Goal: Task Accomplishment & Management: Use online tool/utility

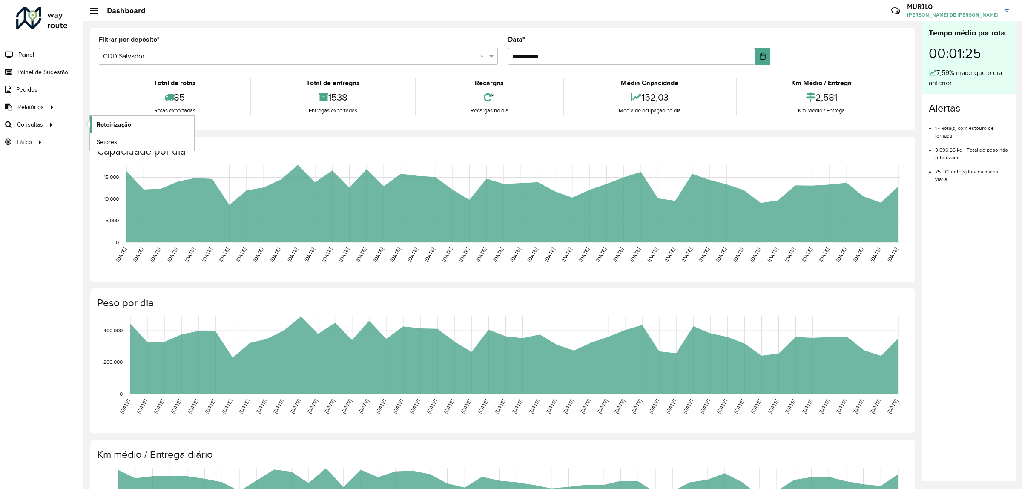
click at [137, 126] on link "Roteirização" at bounding box center [142, 124] width 104 height 17
click at [118, 126] on span "Roteirização" at bounding box center [114, 124] width 34 height 9
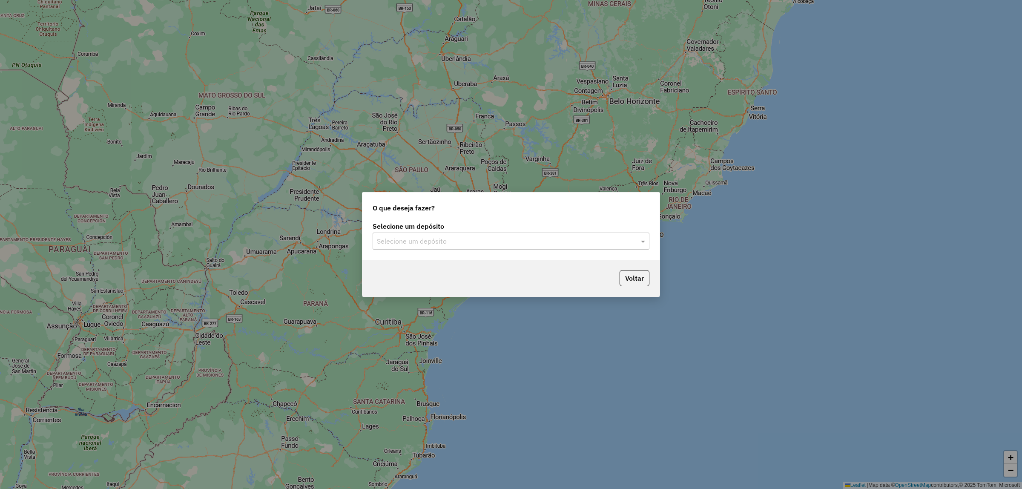
click at [408, 237] on input "text" at bounding box center [502, 241] width 251 height 10
click at [433, 282] on div "CDD Salvador" at bounding box center [511, 280] width 276 height 14
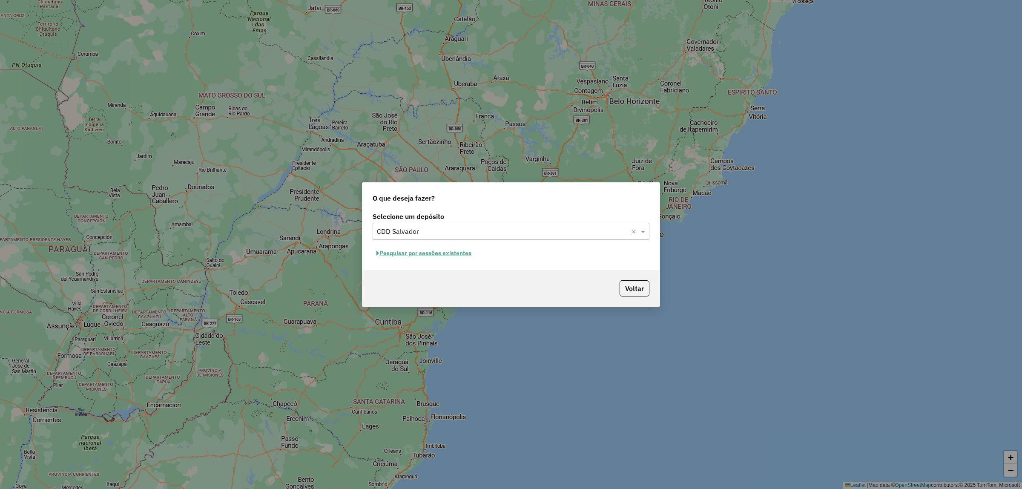
click at [399, 251] on button "Pesquisar por sessões existentes" at bounding box center [424, 252] width 103 height 13
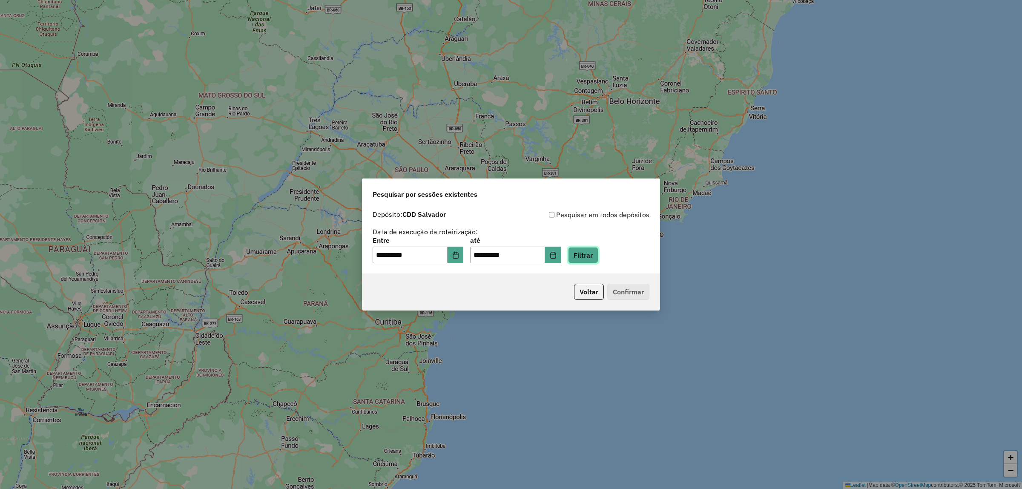
click at [594, 258] on button "Filtrar" at bounding box center [583, 255] width 30 height 16
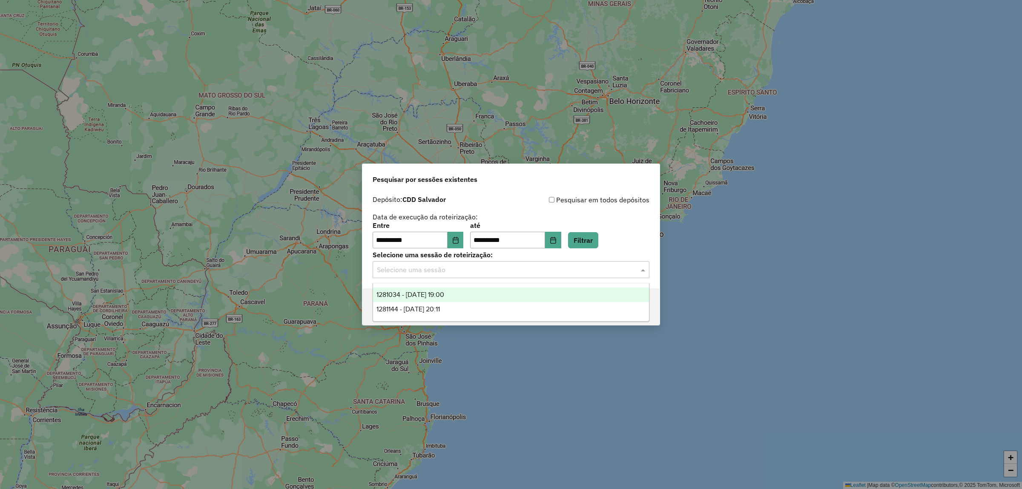
click at [624, 265] on input "text" at bounding box center [502, 270] width 251 height 10
click at [475, 292] on div "1281034 - [DATE] 19:00" at bounding box center [511, 294] width 276 height 14
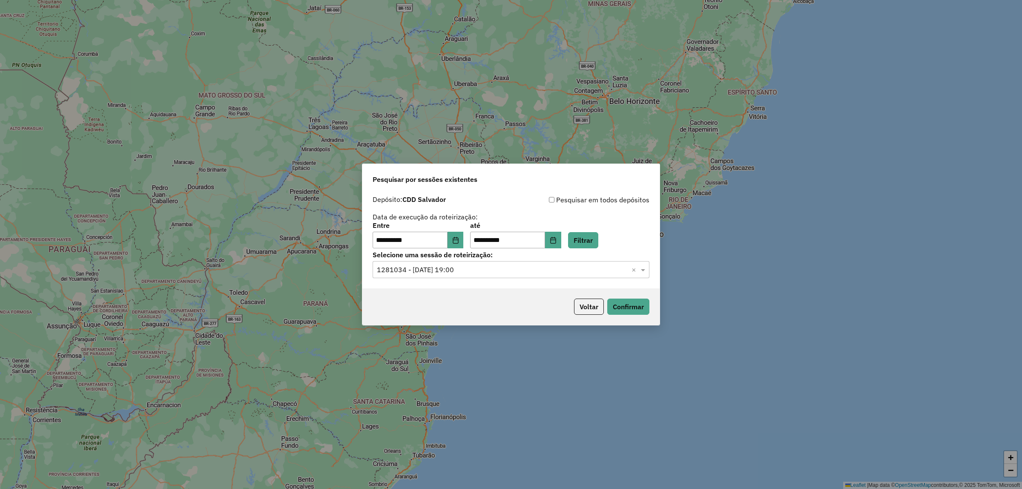
click at [555, 273] on input "text" at bounding box center [502, 270] width 251 height 10
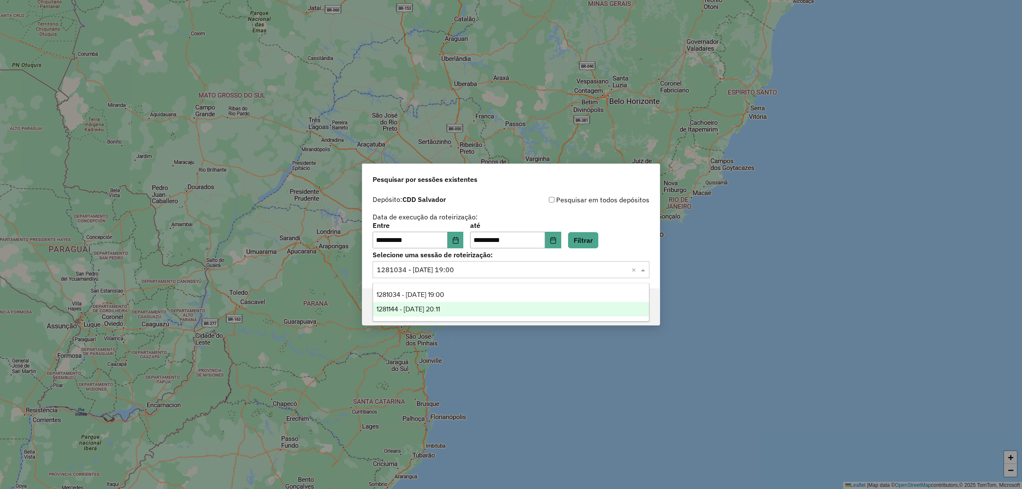
click at [525, 307] on div "1281144 - [DATE] 20:11" at bounding box center [511, 309] width 276 height 14
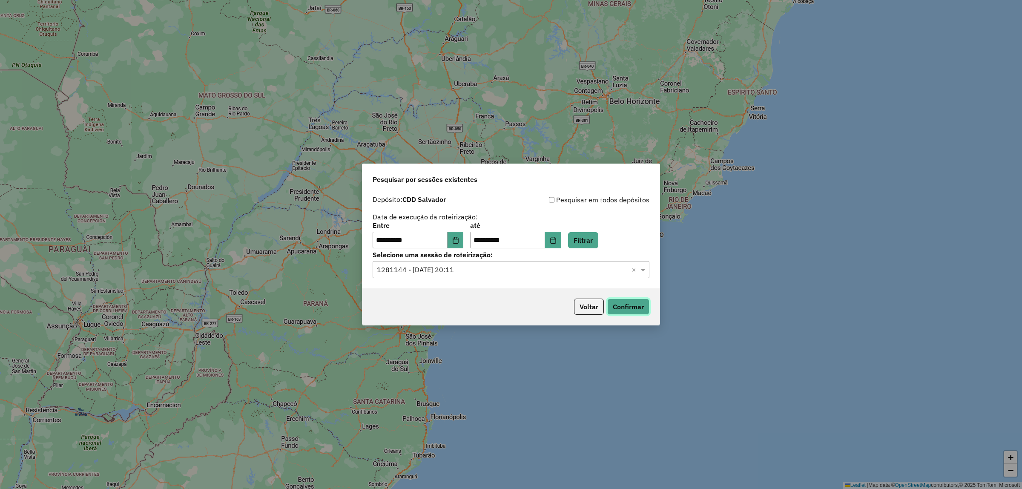
click at [621, 305] on button "Confirmar" at bounding box center [628, 306] width 42 height 16
